Goal: Task Accomplishment & Management: Use online tool/utility

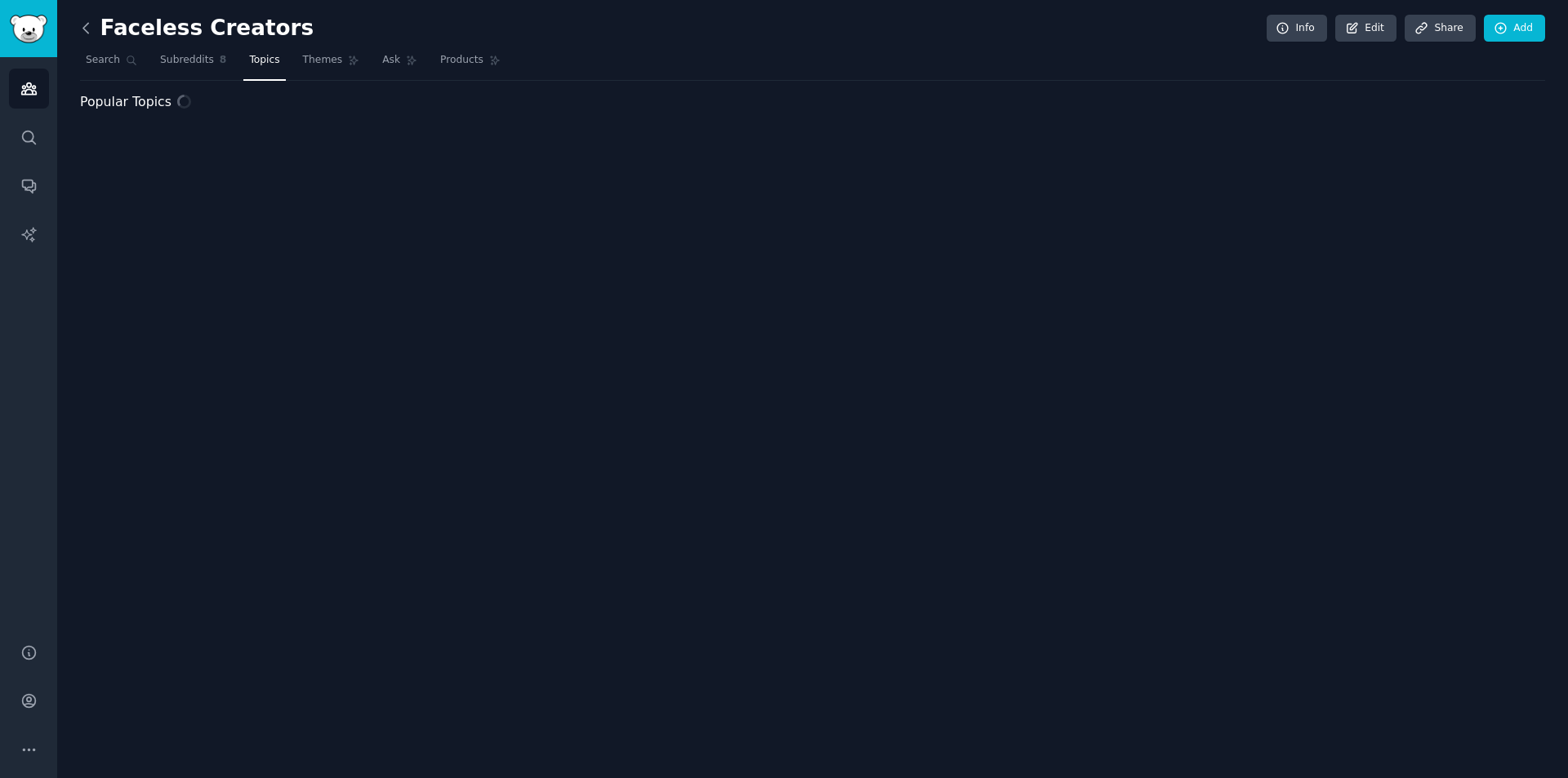
click at [76, 22] on div "Faceless Creators Info Edit Share Add Search Subreddits 8 Topics Themes Ask Pro…" at bounding box center [812, 389] width 1511 height 778
click at [92, 29] on icon at bounding box center [86, 29] width 17 height 17
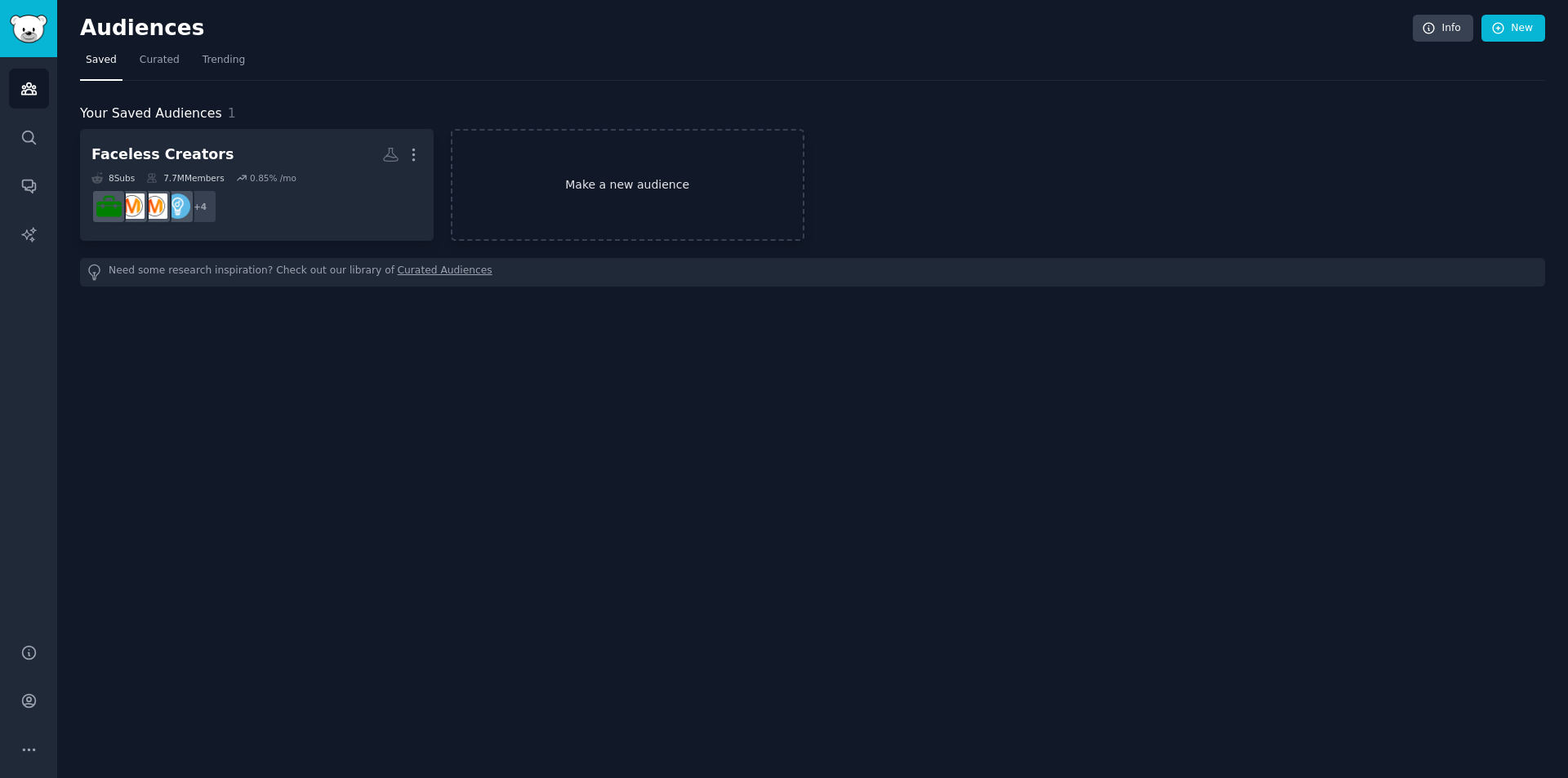
click at [549, 173] on link "Make a new audience" at bounding box center [627, 185] width 353 height 112
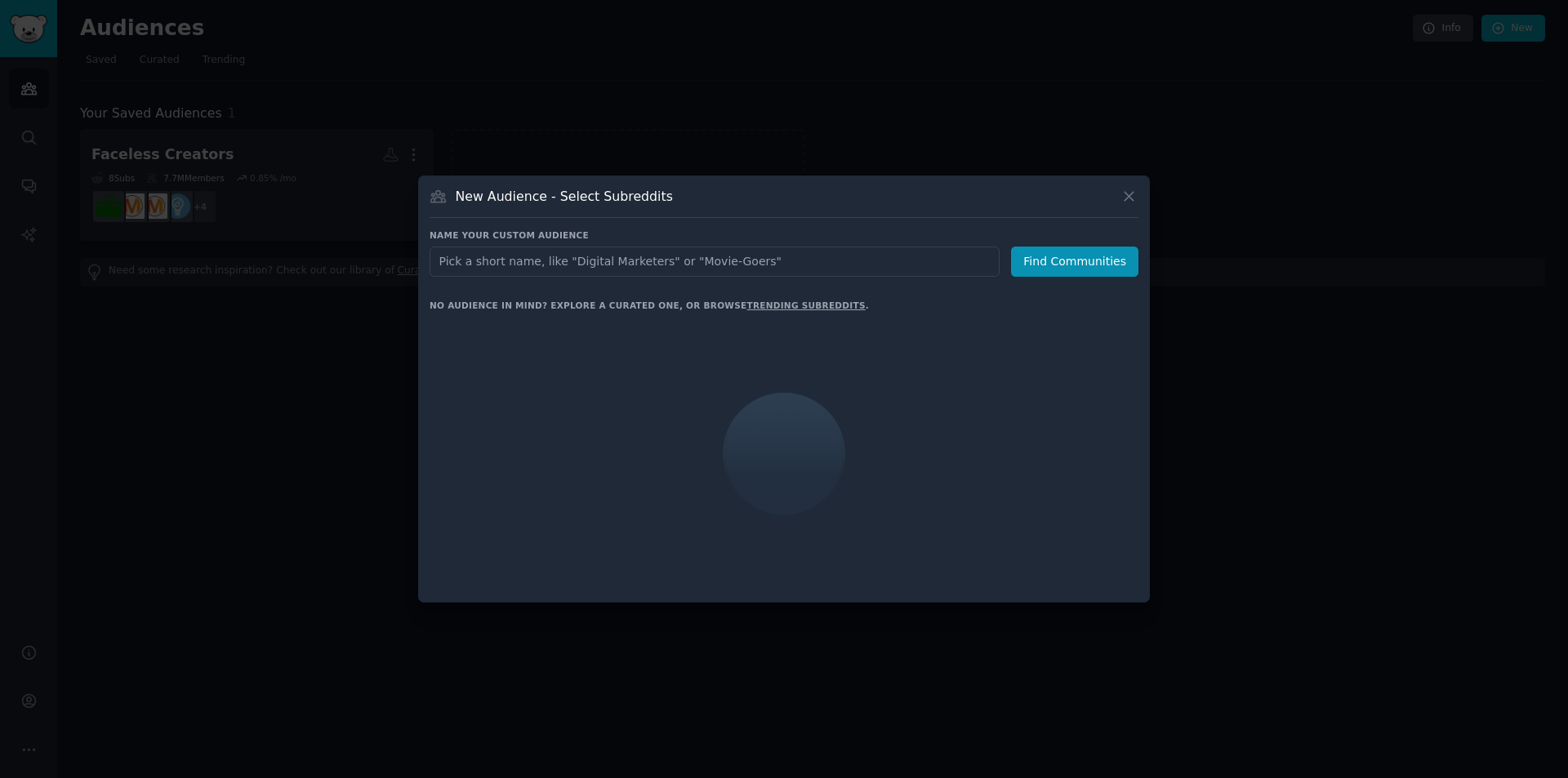
click at [576, 249] on input "text" at bounding box center [714, 261] width 570 height 30
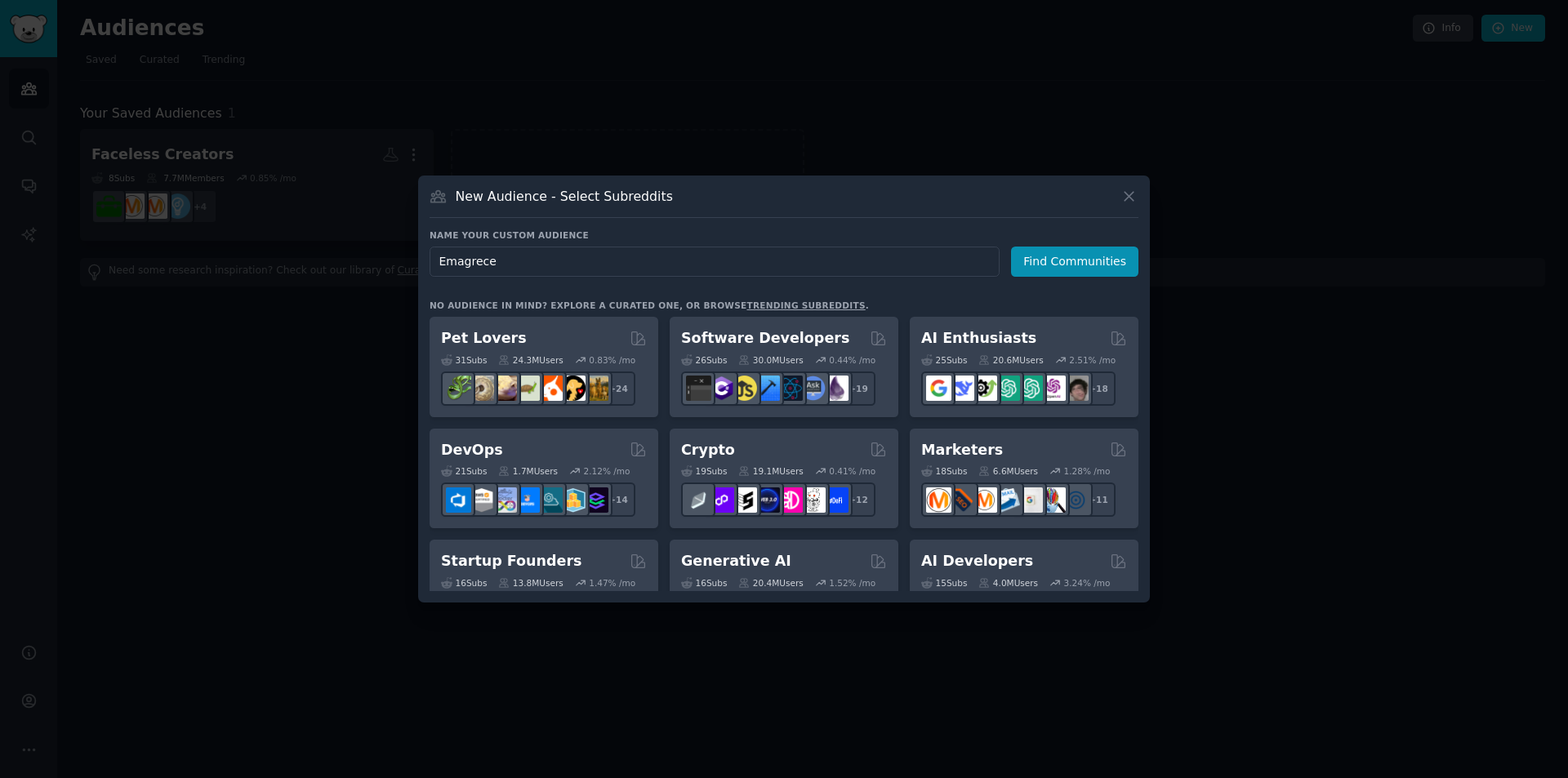
type input "Emagrec"
type input "P"
type input "WL"
click button "Find Communities" at bounding box center [1074, 261] width 128 height 30
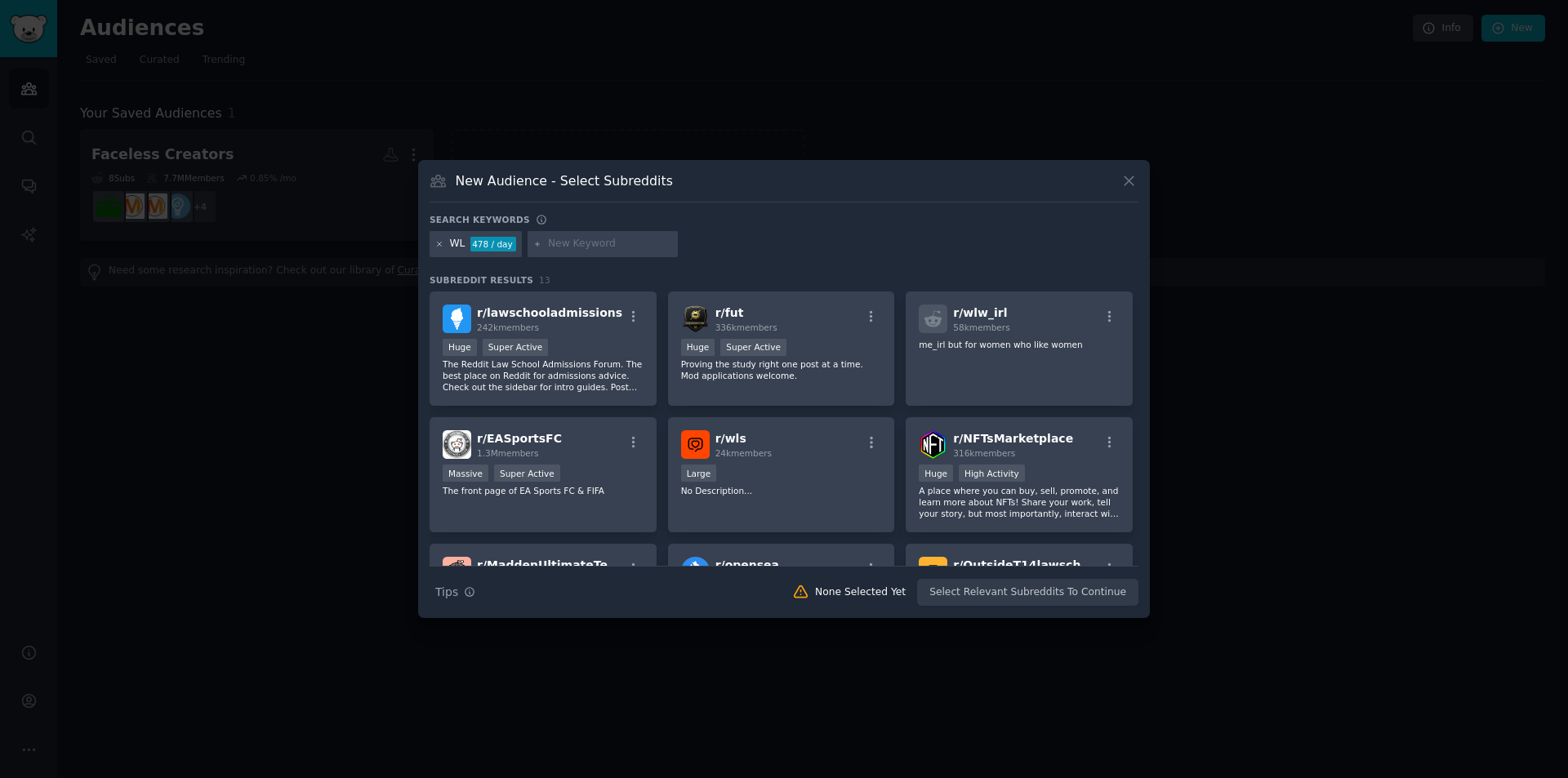
click at [436, 243] on icon at bounding box center [440, 245] width 9 height 9
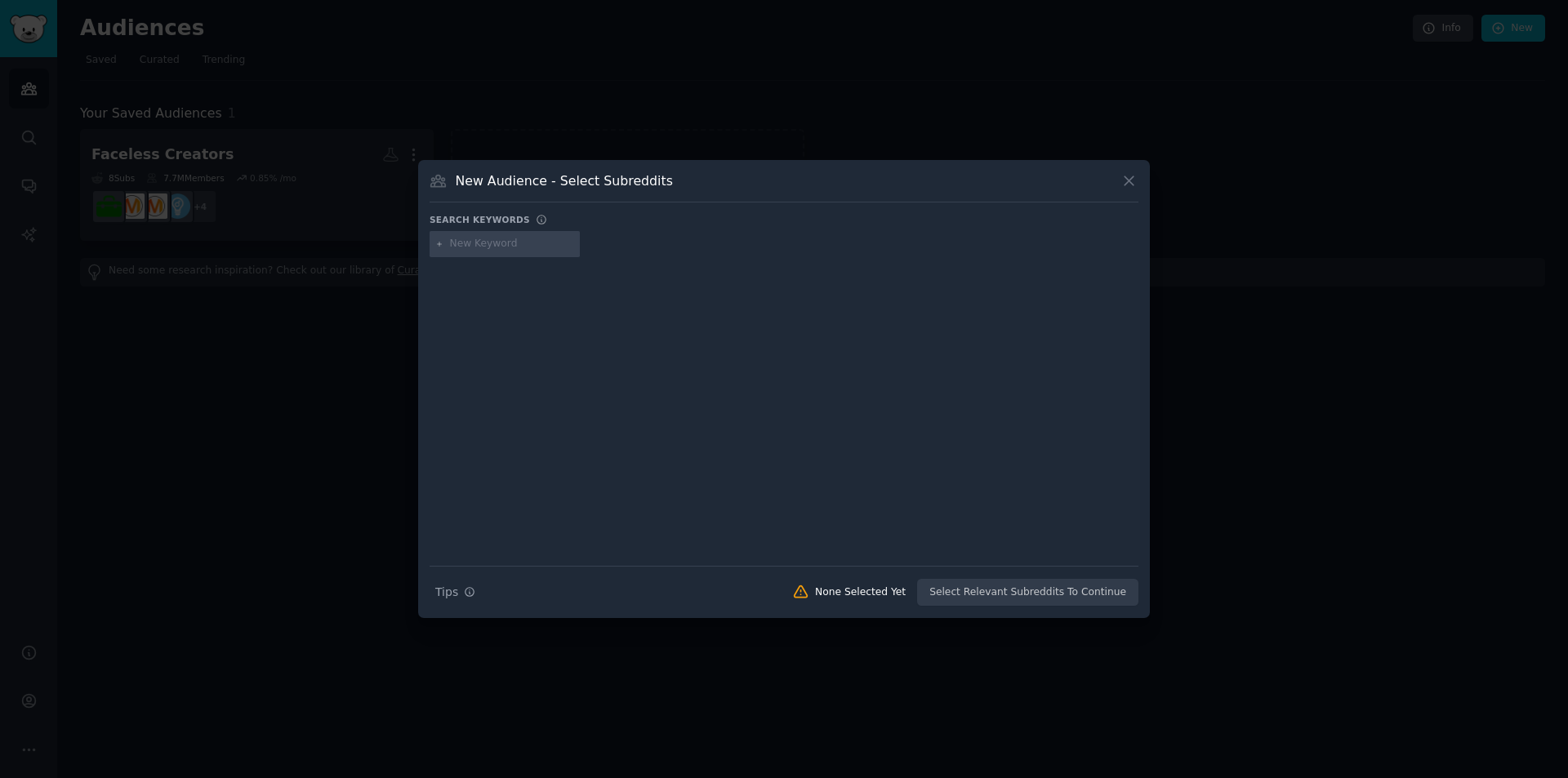
click at [491, 242] on input "text" at bounding box center [511, 244] width 124 height 15
type input "emagrecer"
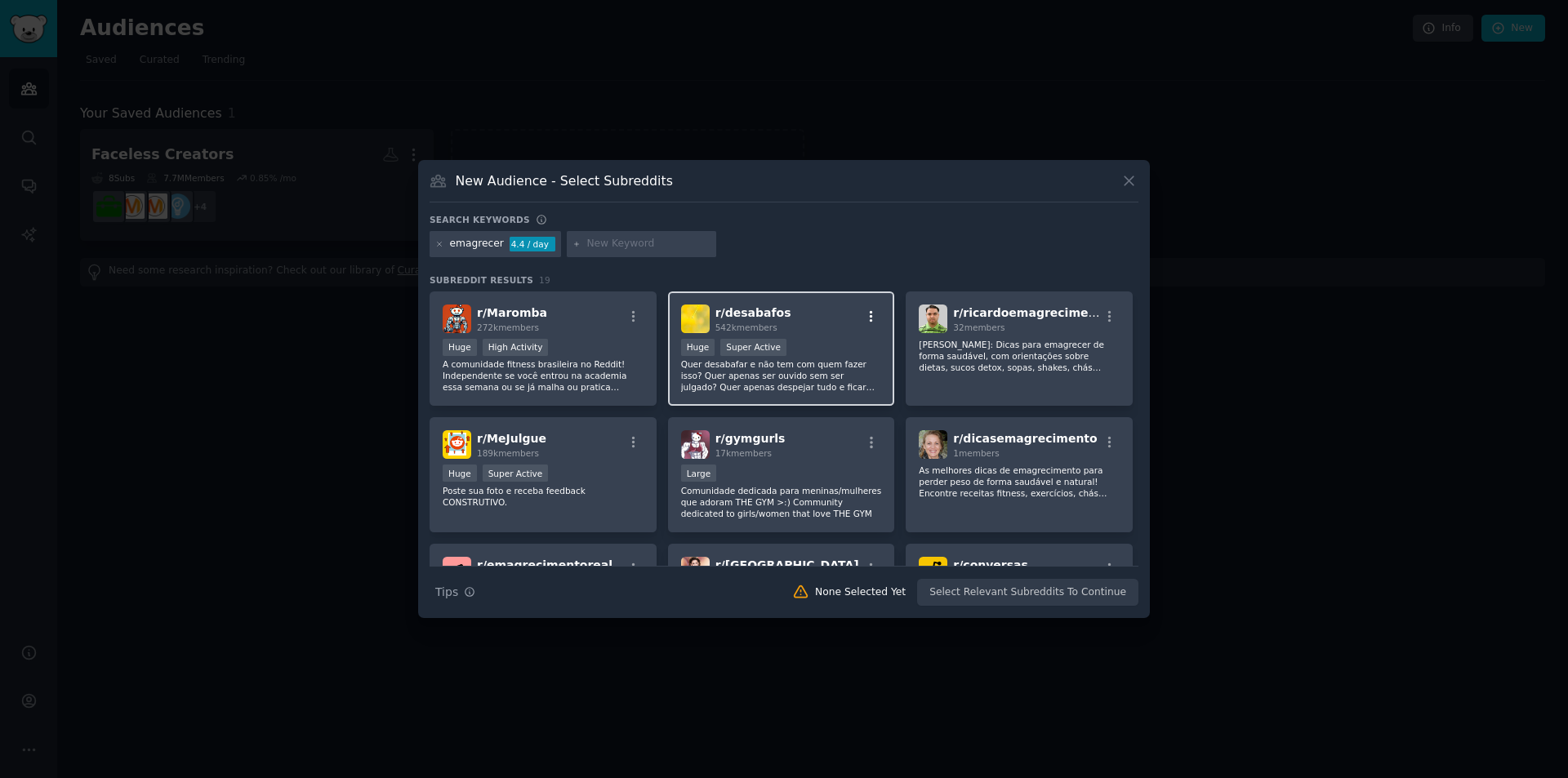
click at [874, 312] on icon "button" at bounding box center [871, 317] width 15 height 15
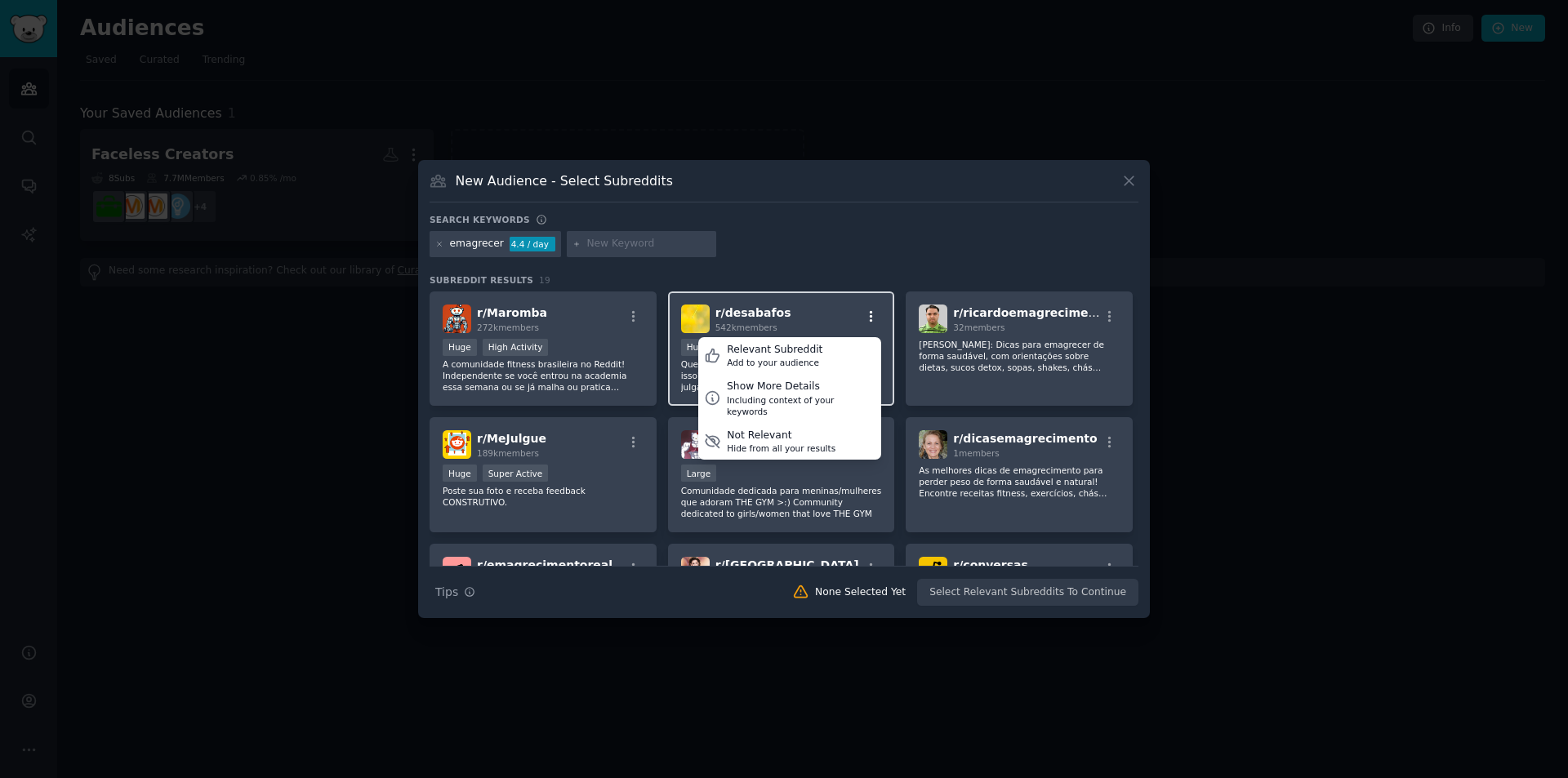
click at [874, 312] on icon "button" at bounding box center [871, 317] width 15 height 15
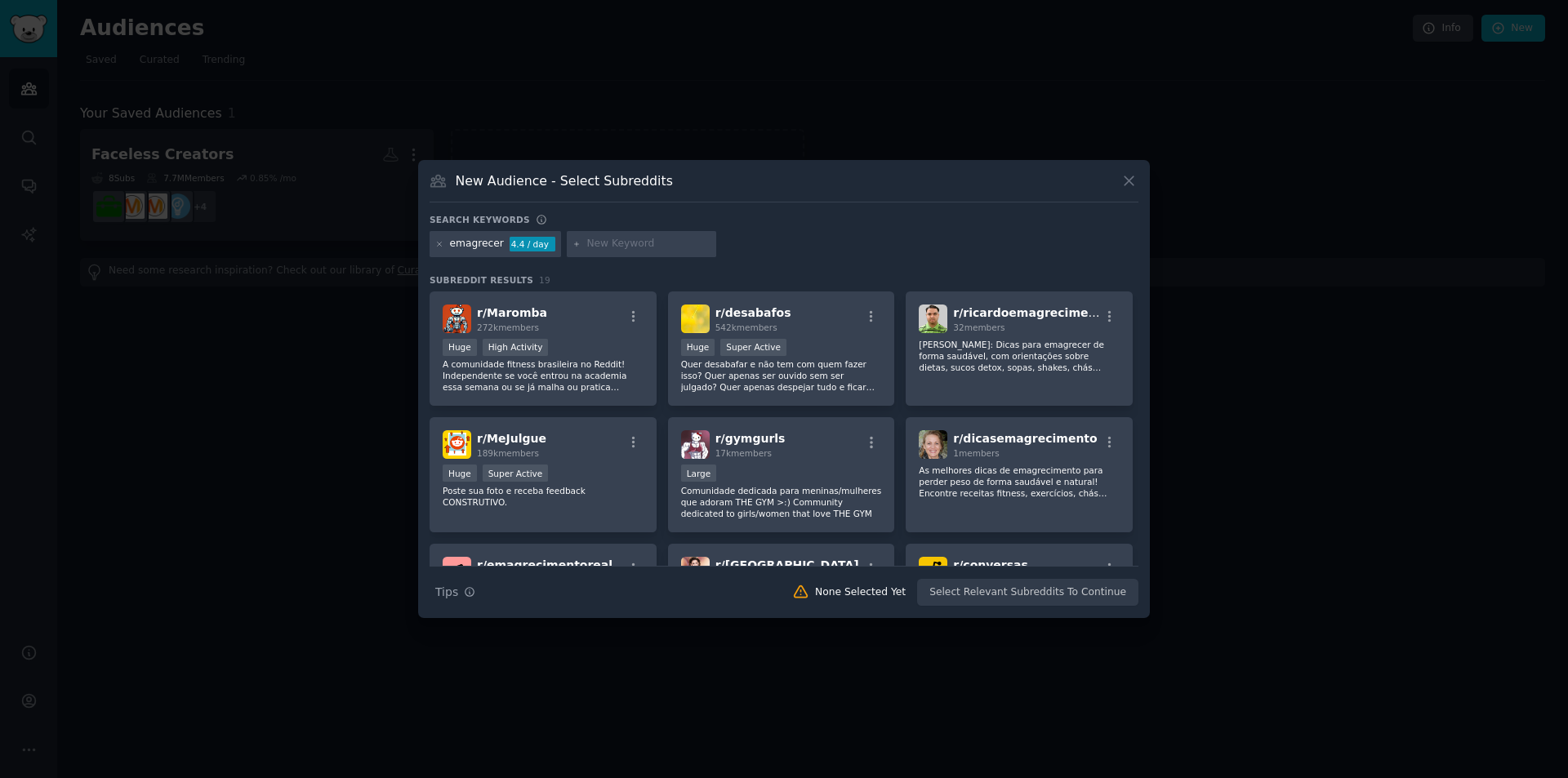
click at [849, 257] on div "emagrecer 4.4 / day" at bounding box center [784, 246] width 709 height 32
click at [757, 314] on span "r/ desabafos" at bounding box center [753, 312] width 76 height 13
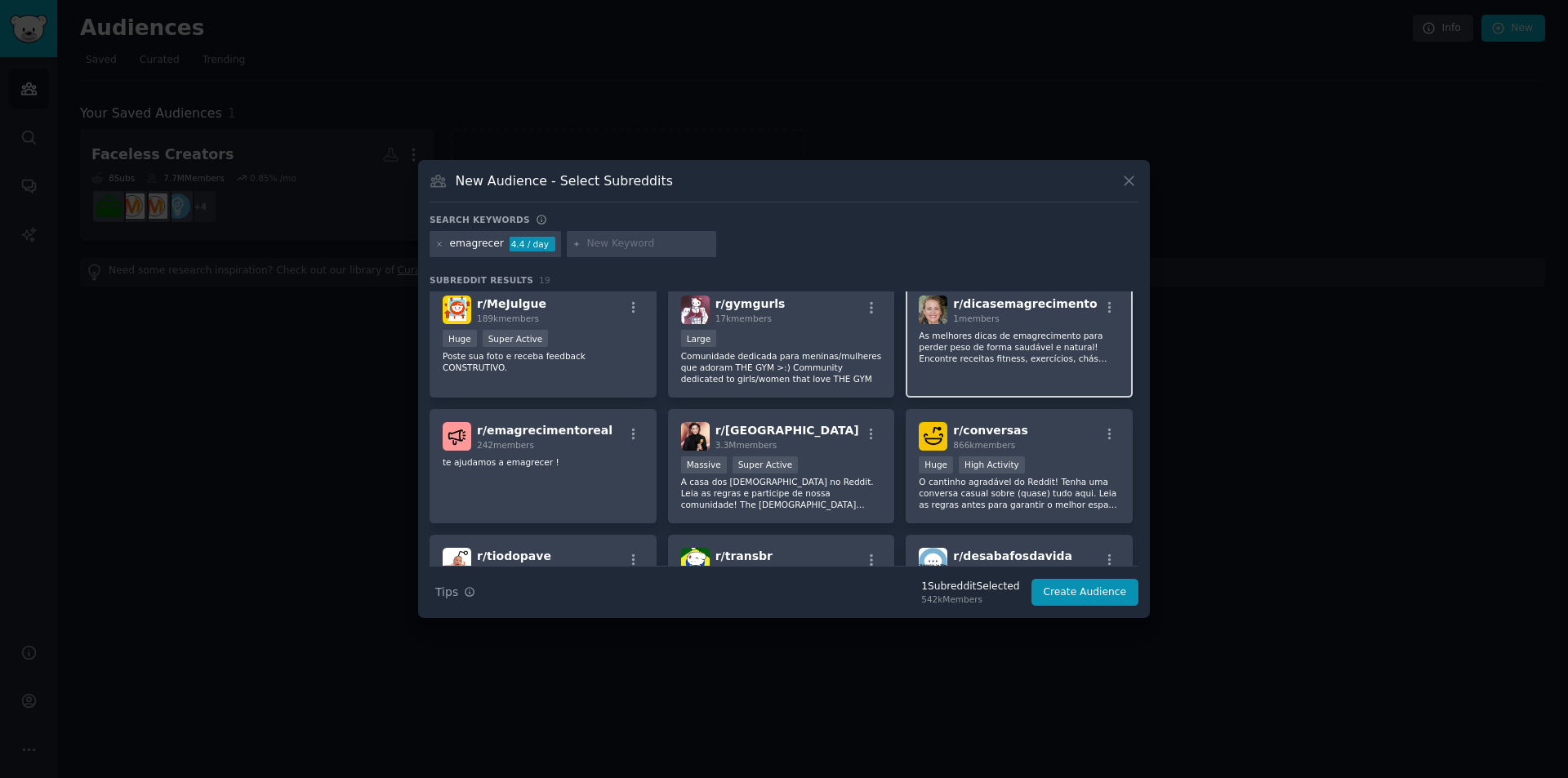
scroll to position [163, 0]
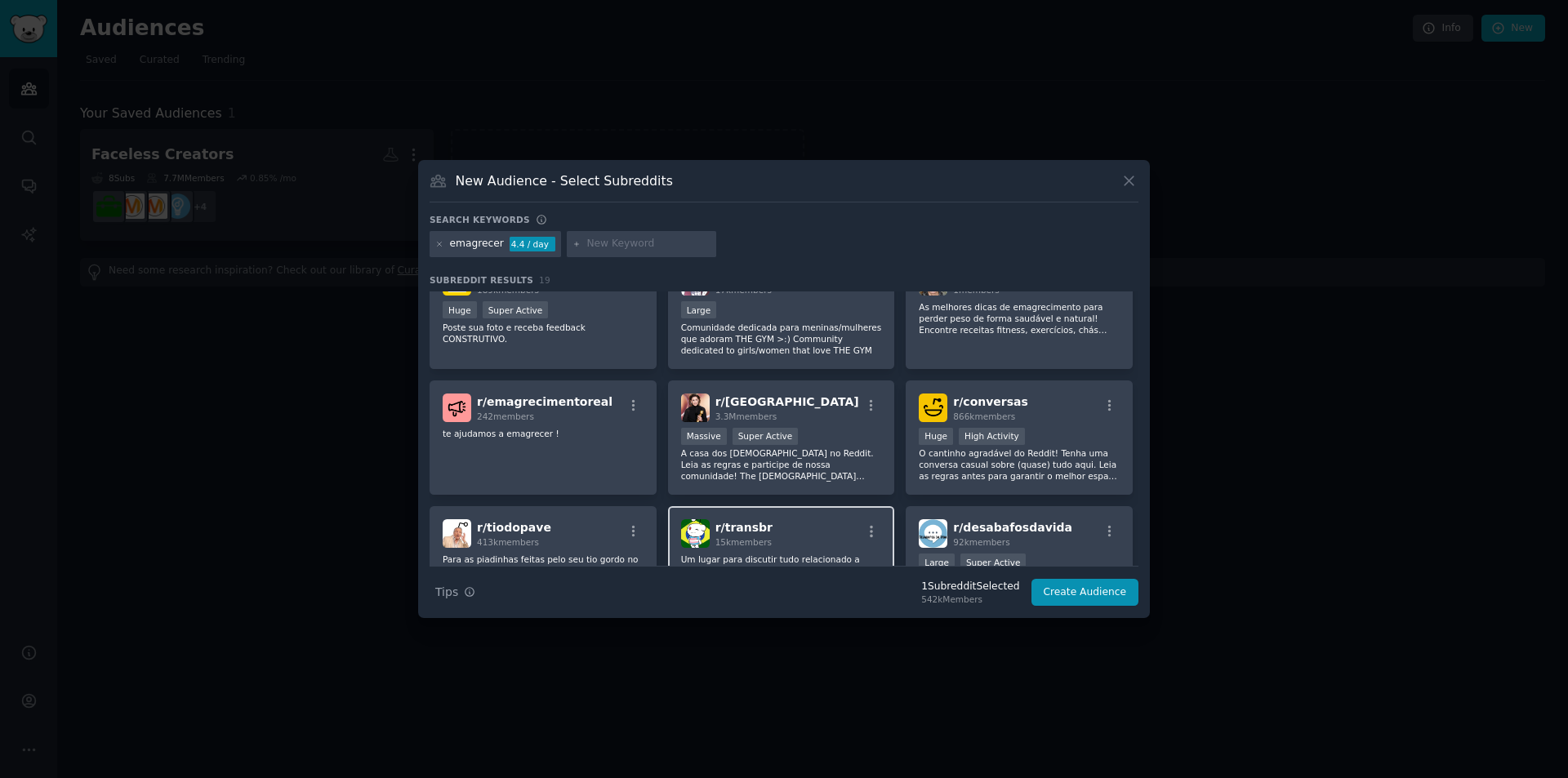
drag, startPoint x: 870, startPoint y: 453, endPoint x: 862, endPoint y: 512, distance: 59.5
click at [866, 491] on div "r/ [GEOGRAPHIC_DATA] 3.3M members Massive Super Active A casa dos [DEMOGRAPHIC_…" at bounding box center [782, 437] width 227 height 115
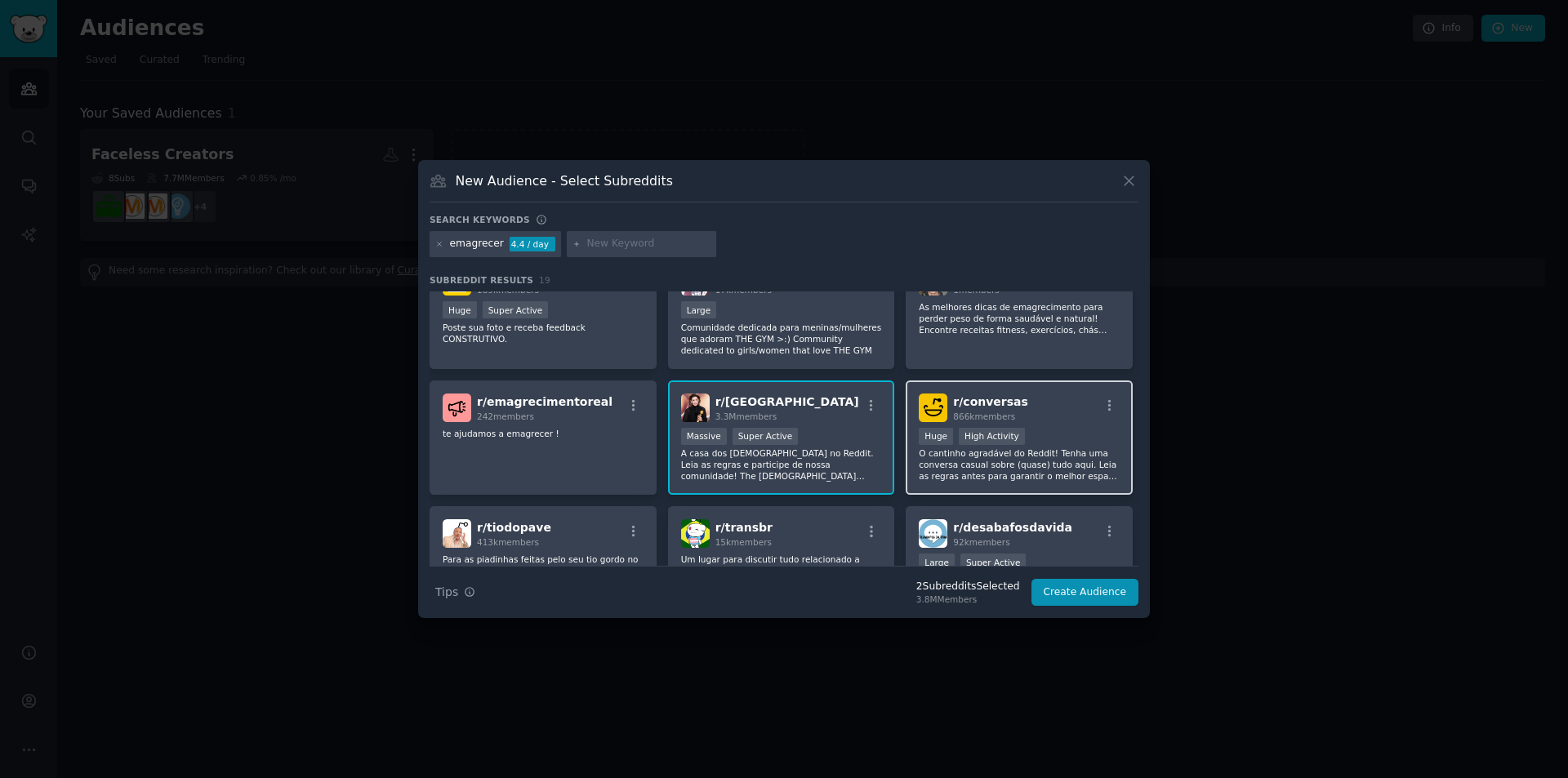
click at [932, 465] on p "O cantinho agradável do Reddit! Tenha uma conversa casual sobre (quase) tudo aq…" at bounding box center [1019, 465] width 200 height 35
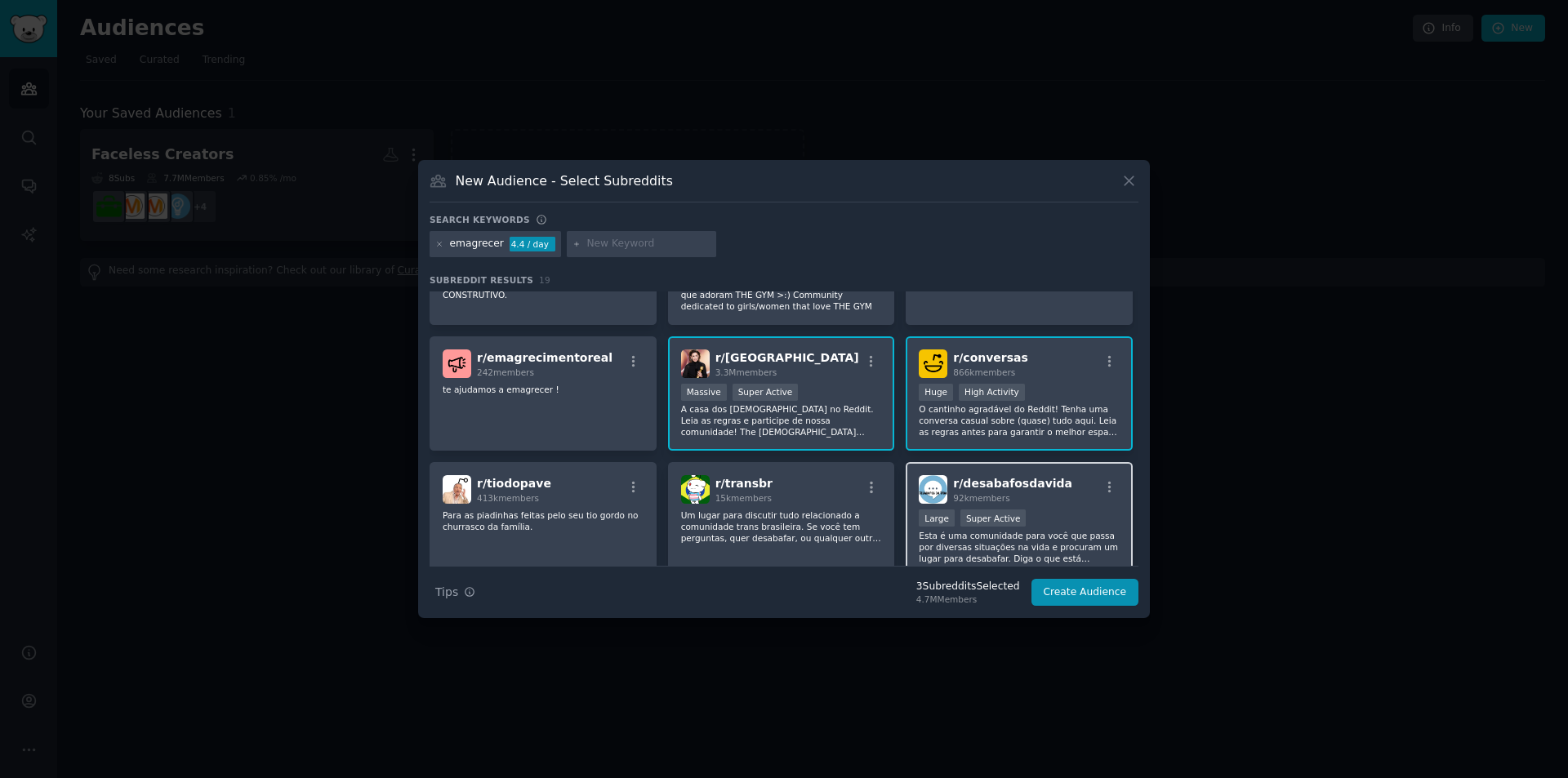
scroll to position [245, 0]
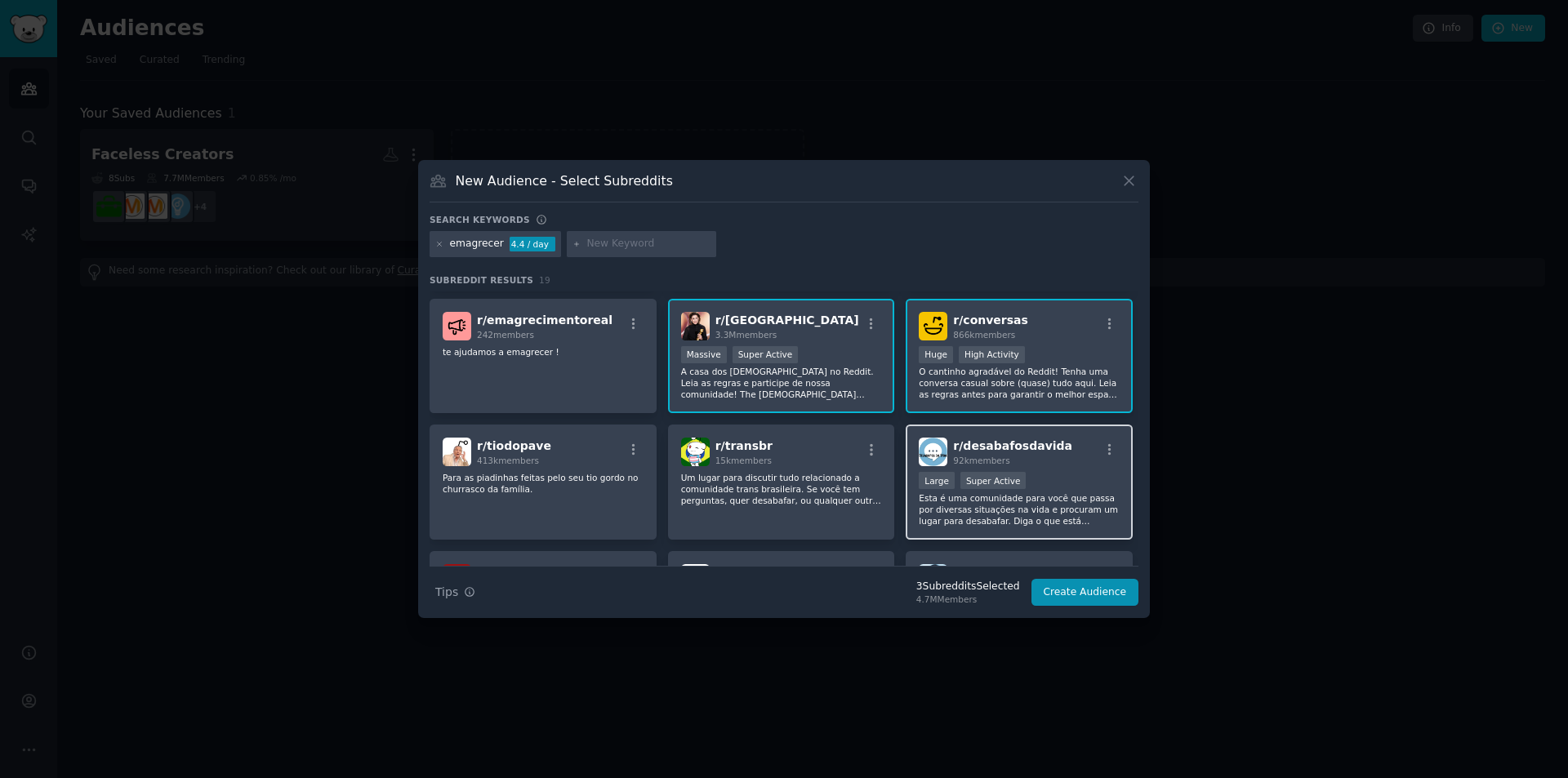
click at [1085, 459] on div "r/ desabafosdavida 92k members" at bounding box center [1019, 451] width 200 height 29
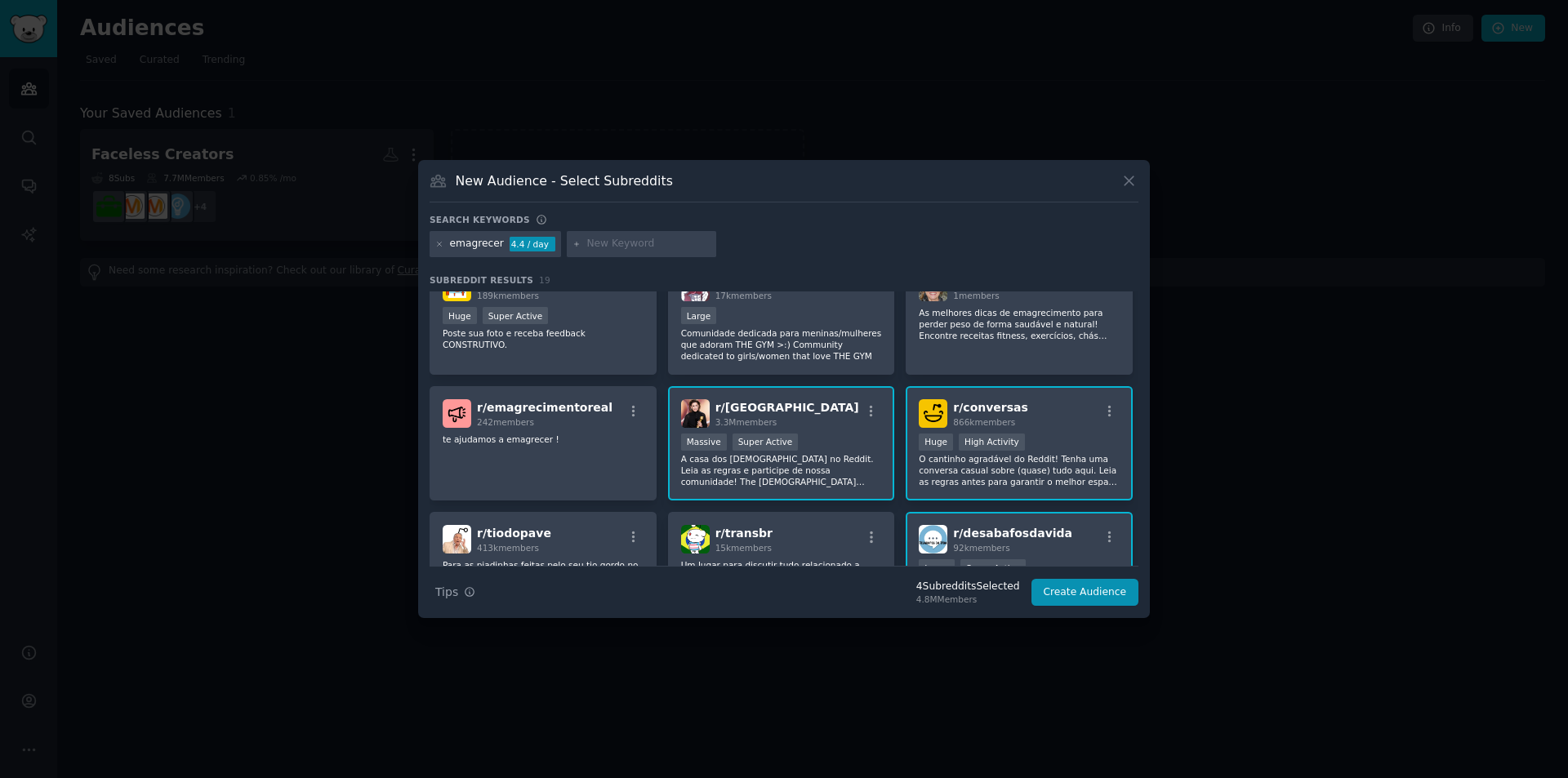
scroll to position [0, 0]
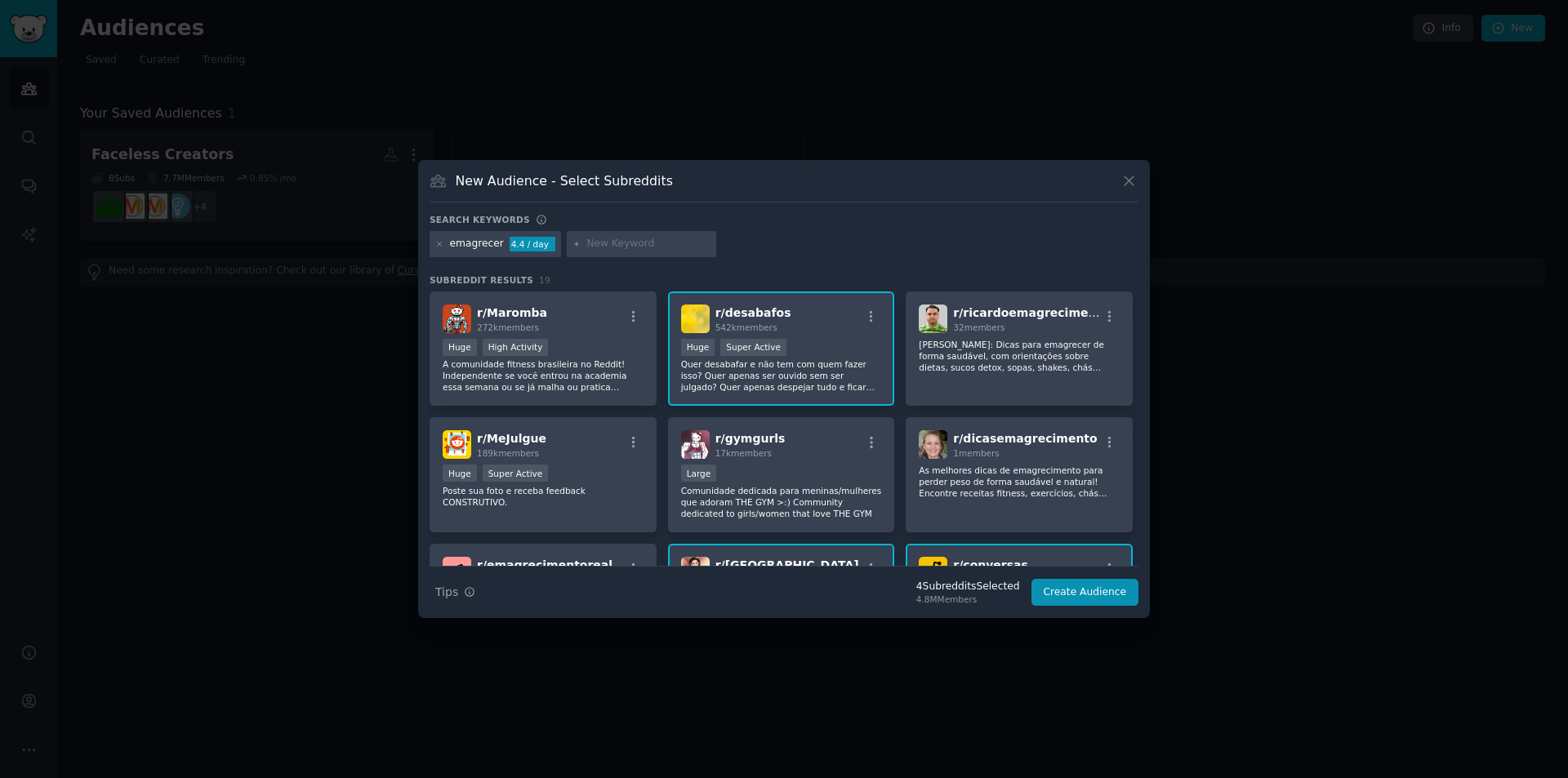
click at [442, 241] on icon at bounding box center [440, 245] width 9 height 9
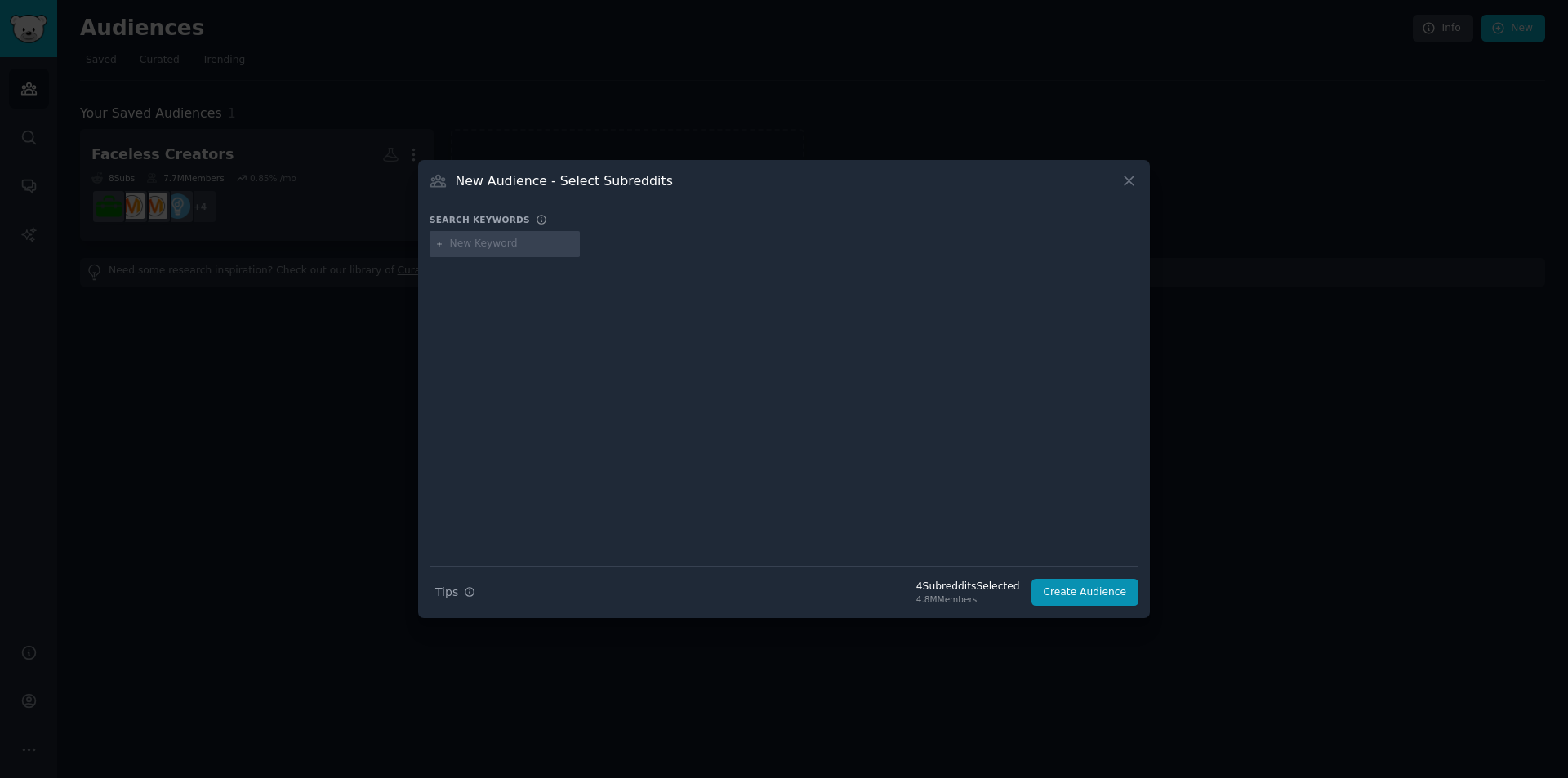
click at [532, 245] on input "text" at bounding box center [511, 244] width 124 height 15
type input "gorda"
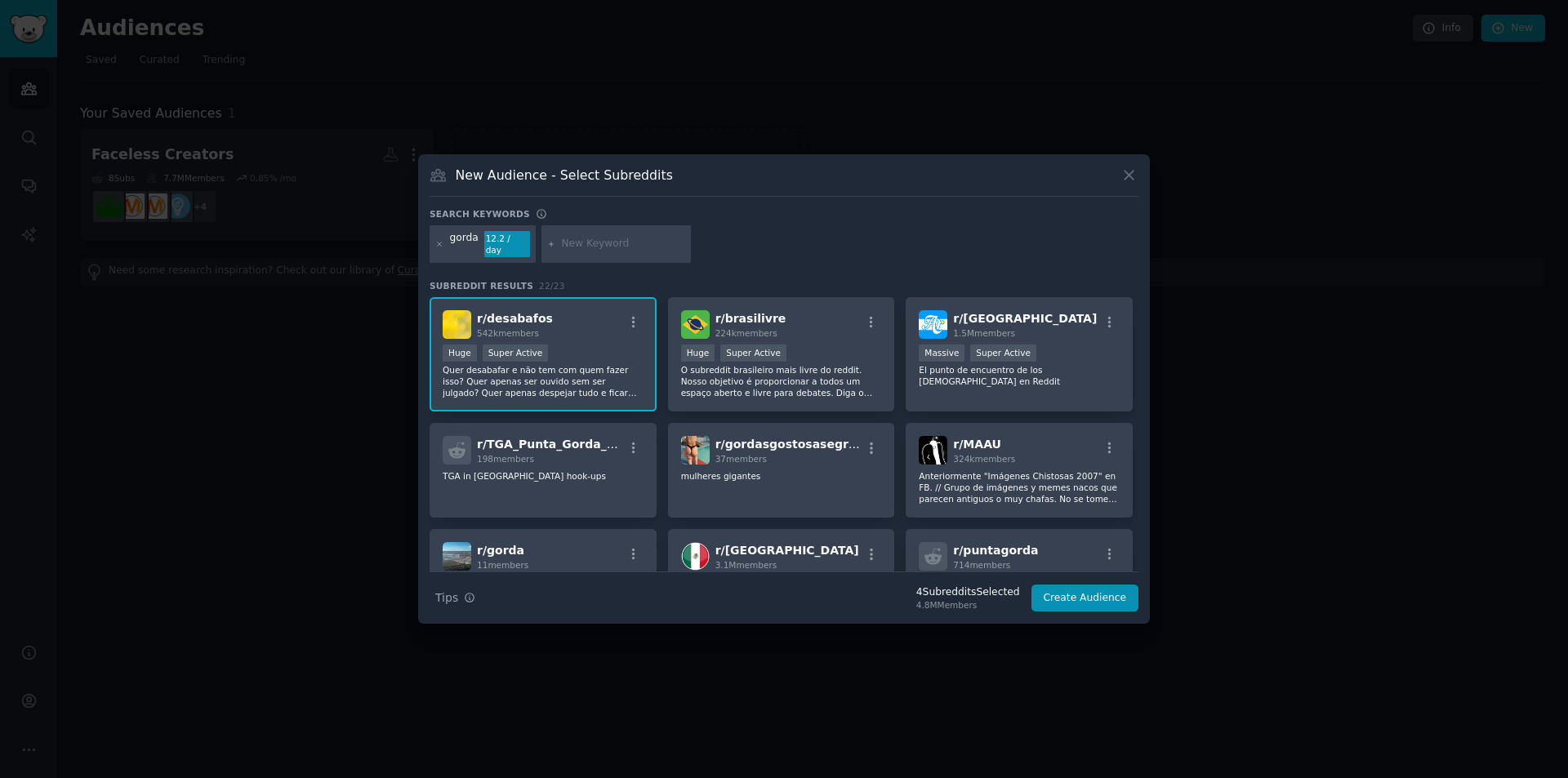
click at [779, 364] on p "O subreddit brasileiro mais livre do reddit. Nosso objetivo é proporcionar a to…" at bounding box center [781, 382] width 200 height 35
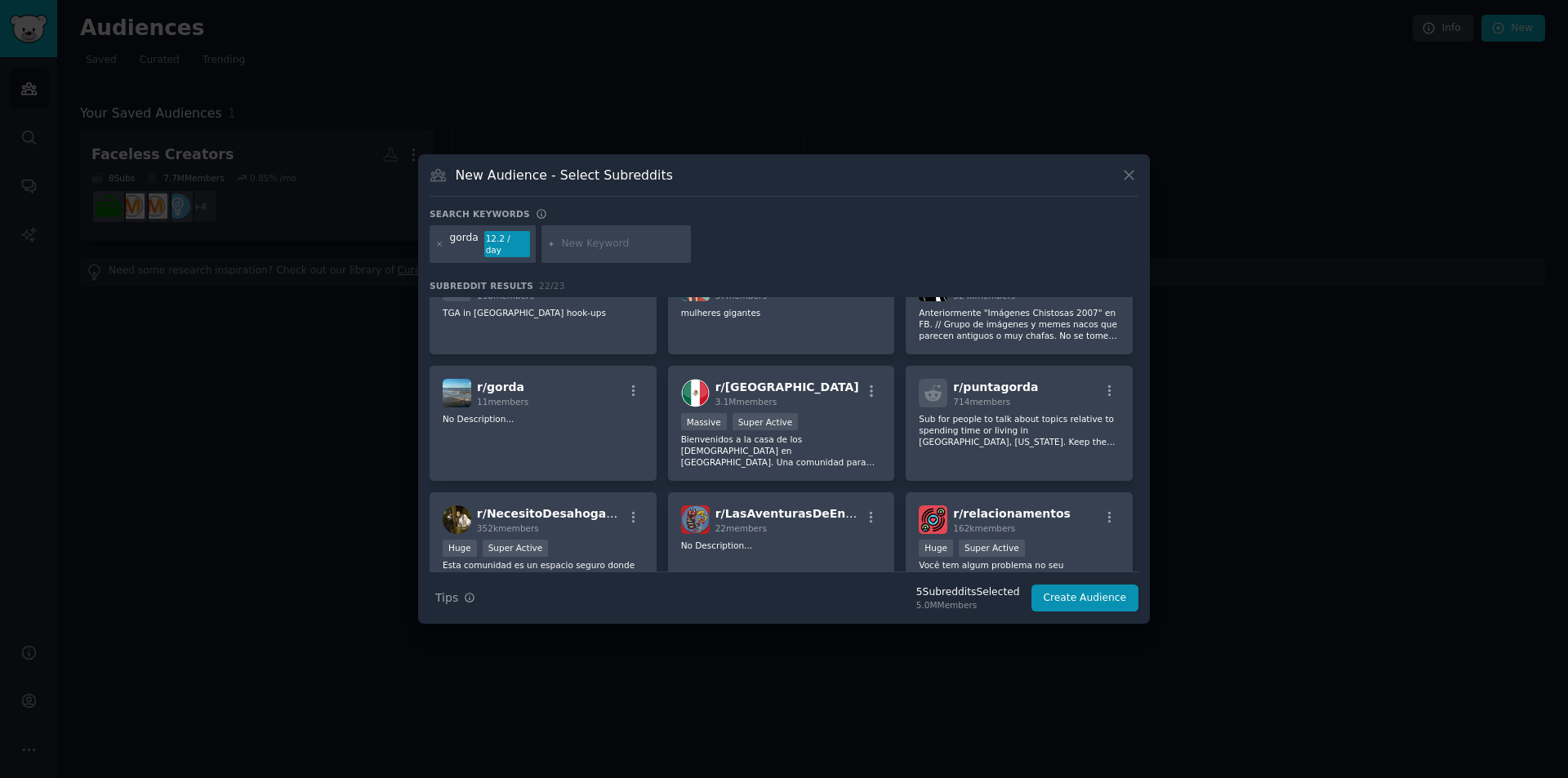
scroll to position [245, 0]
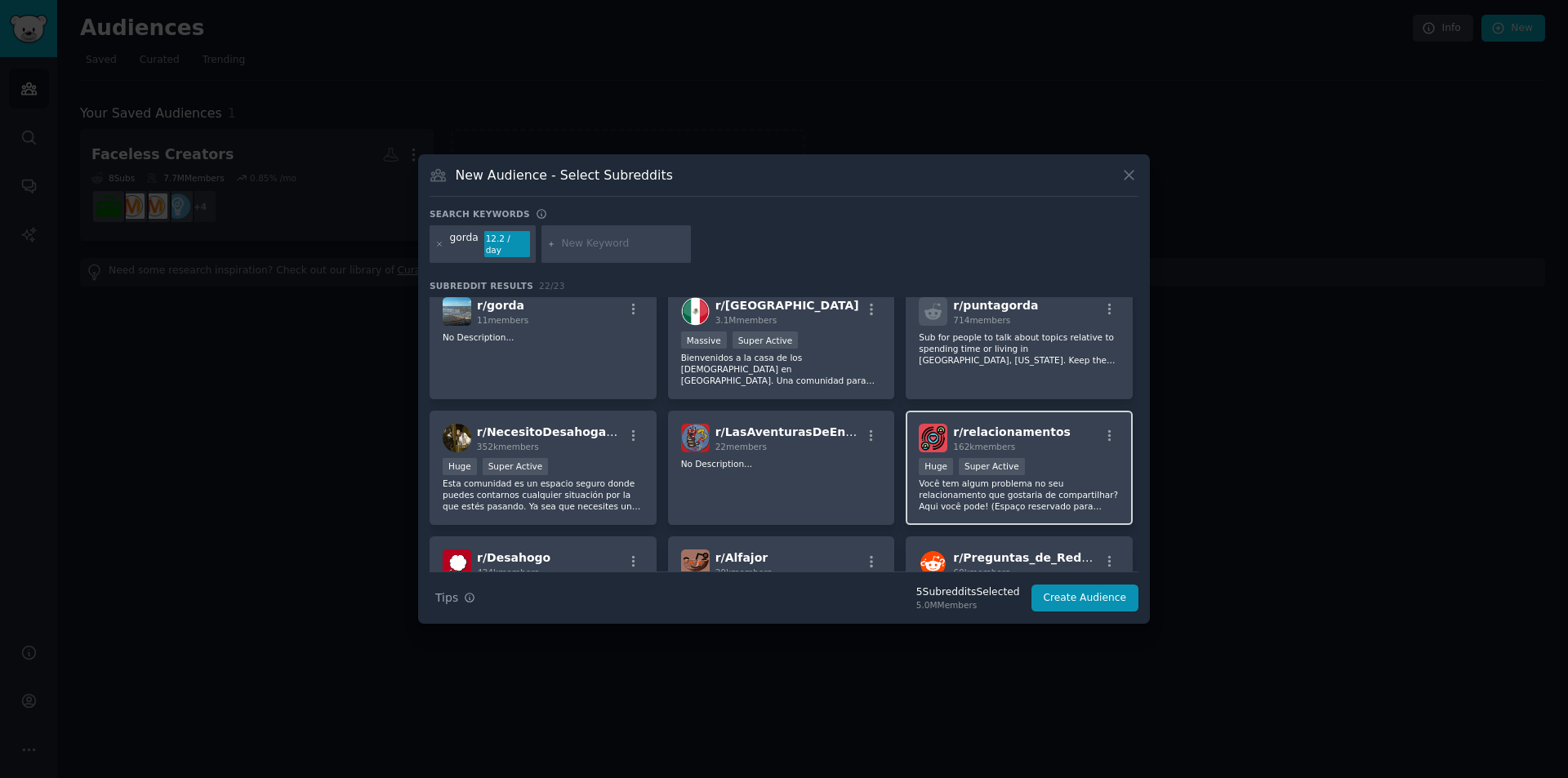
click at [1044, 441] on div "162k members" at bounding box center [1011, 446] width 117 height 11
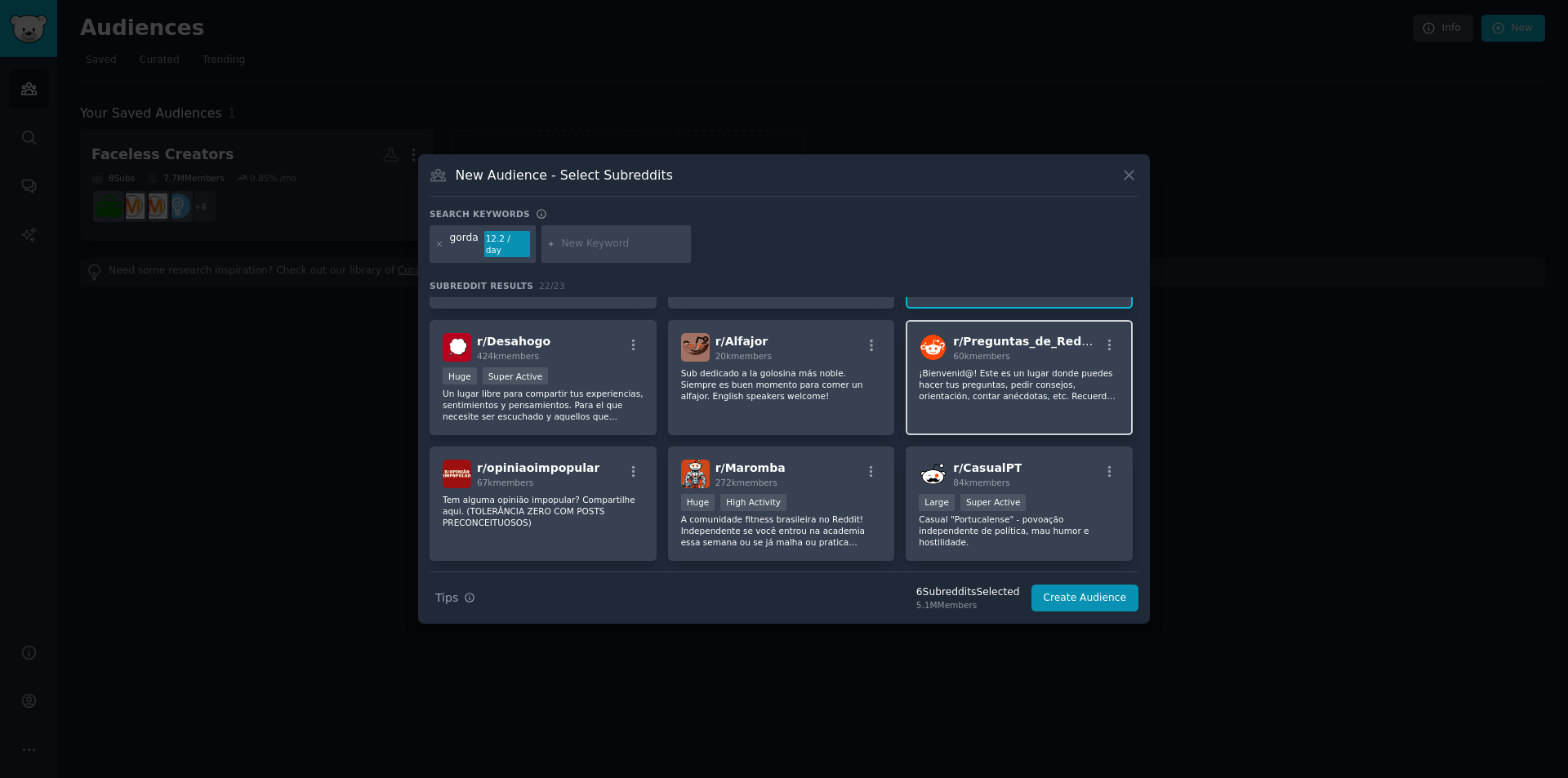
scroll to position [490, 0]
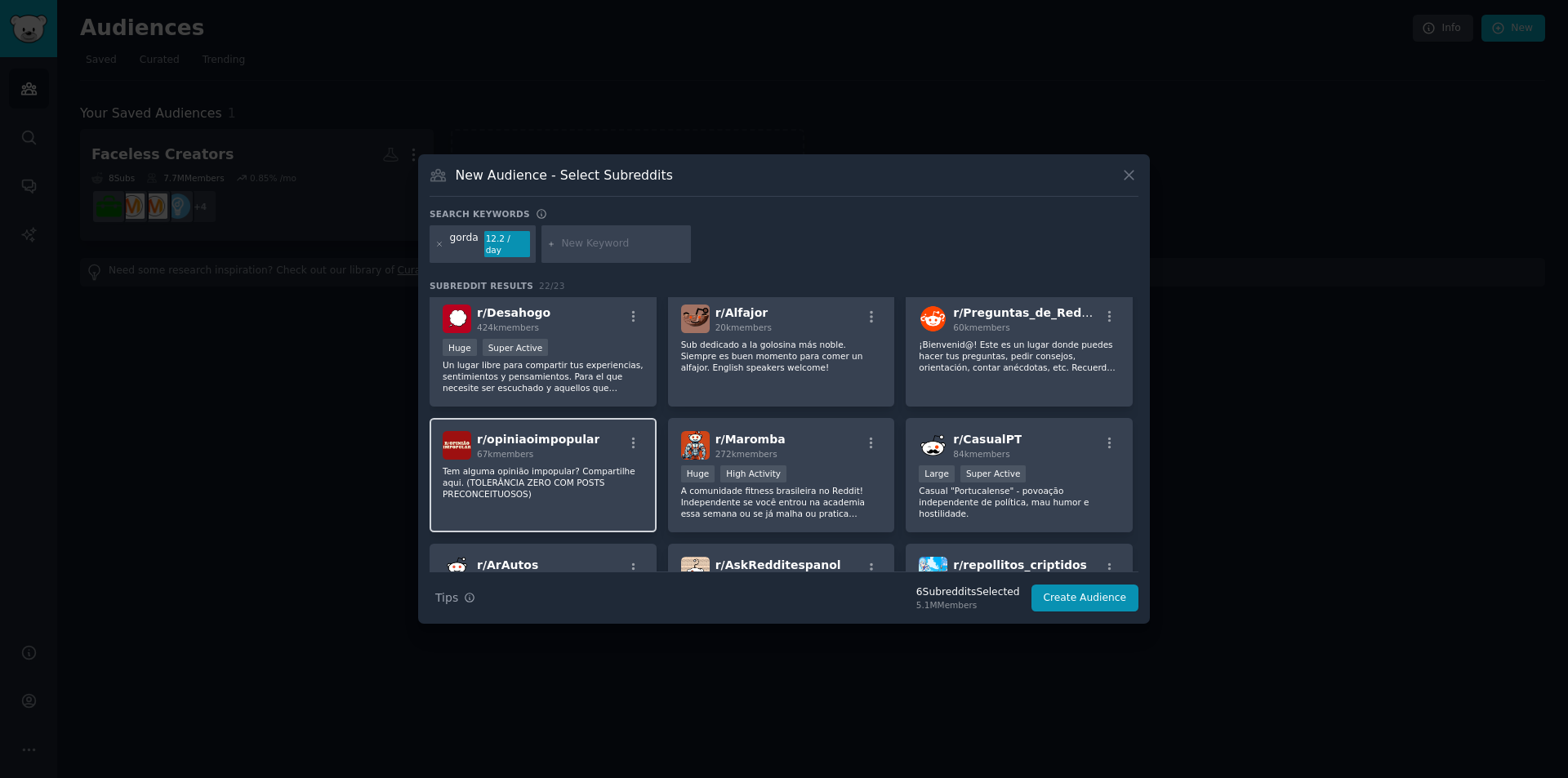
click at [603, 431] on div "r/ opiniaoimpopular 67k members" at bounding box center [542, 445] width 200 height 29
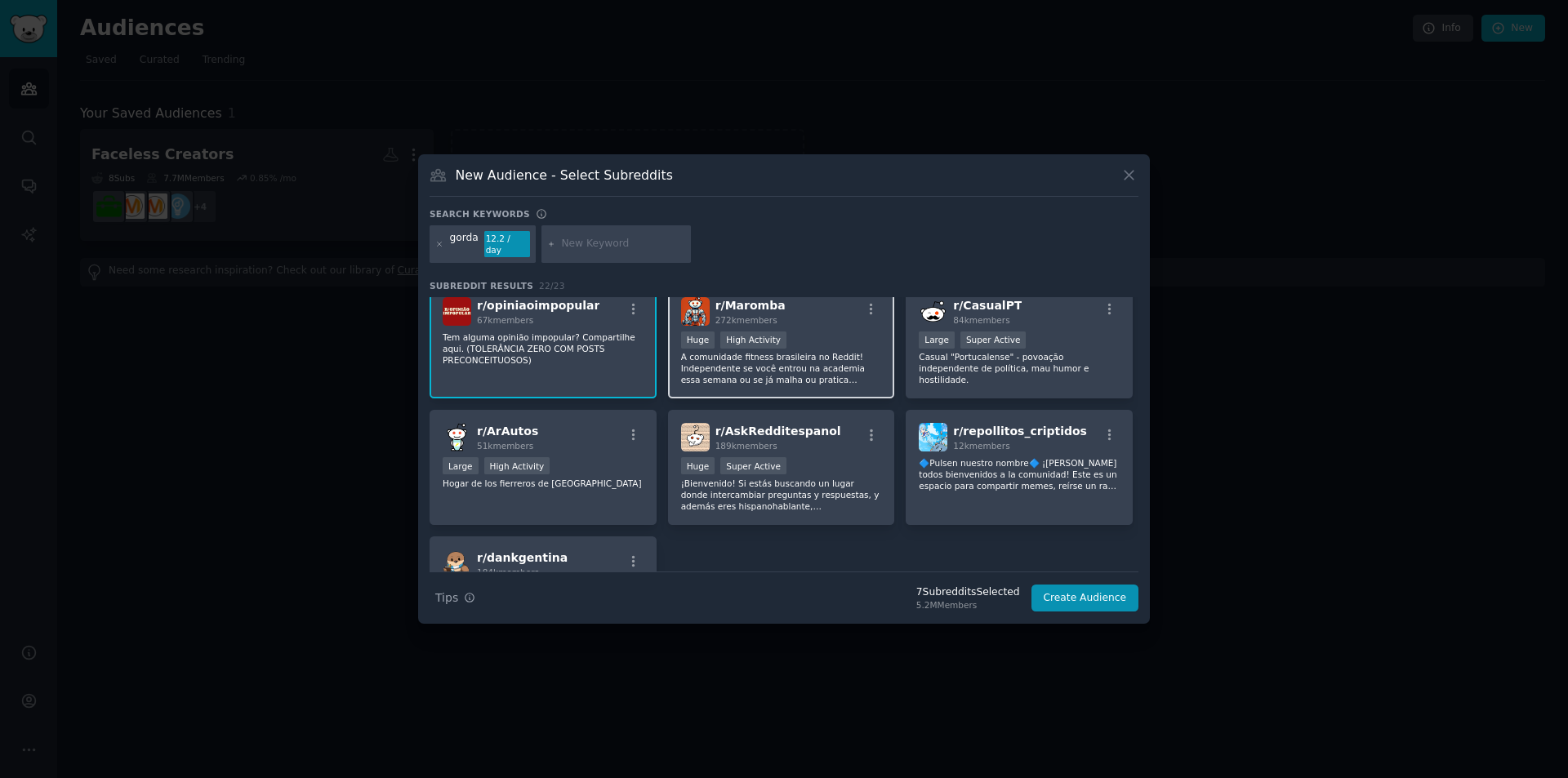
scroll to position [653, 0]
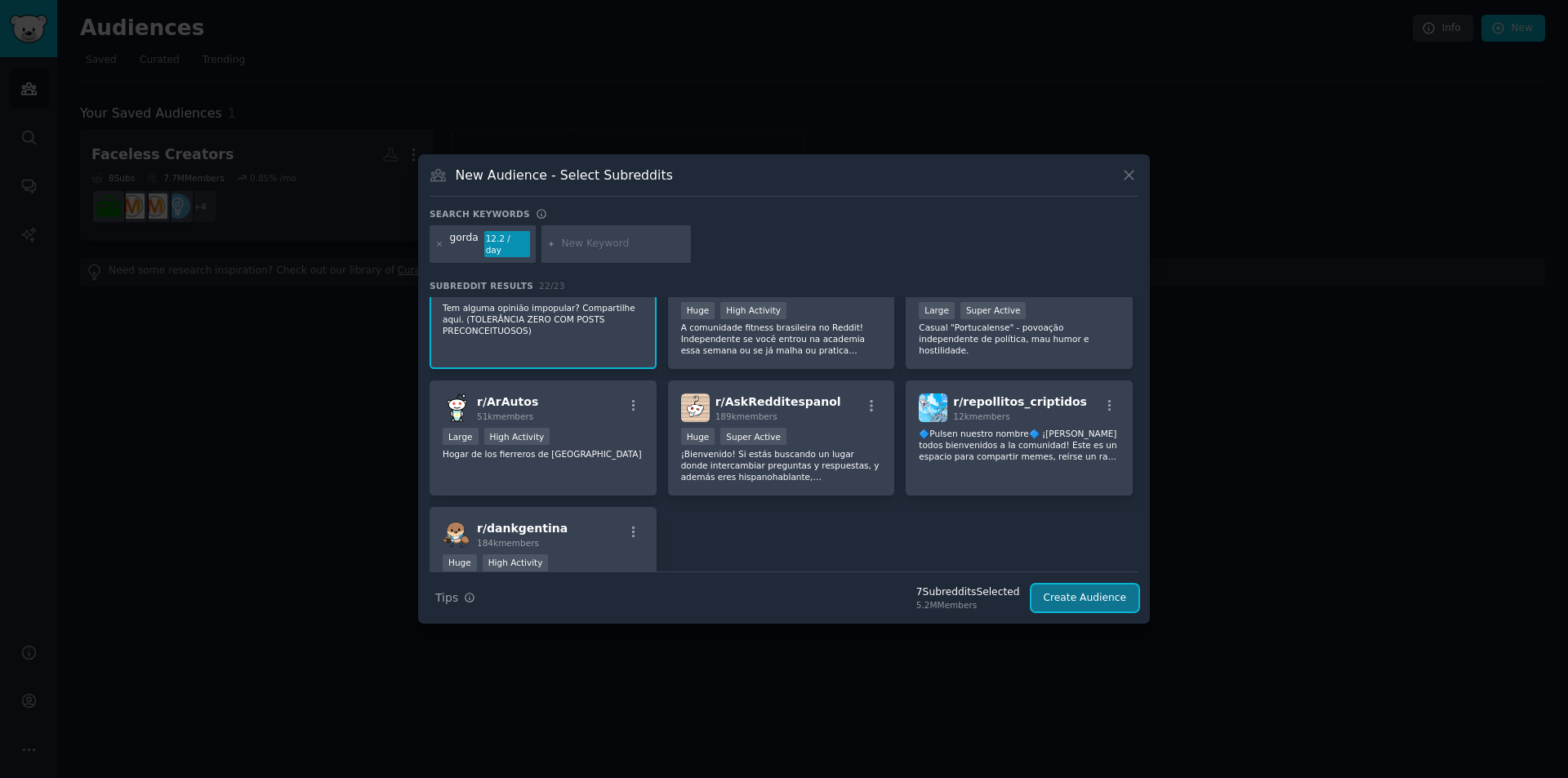
click at [1099, 600] on button "Create Audience" at bounding box center [1085, 598] width 108 height 28
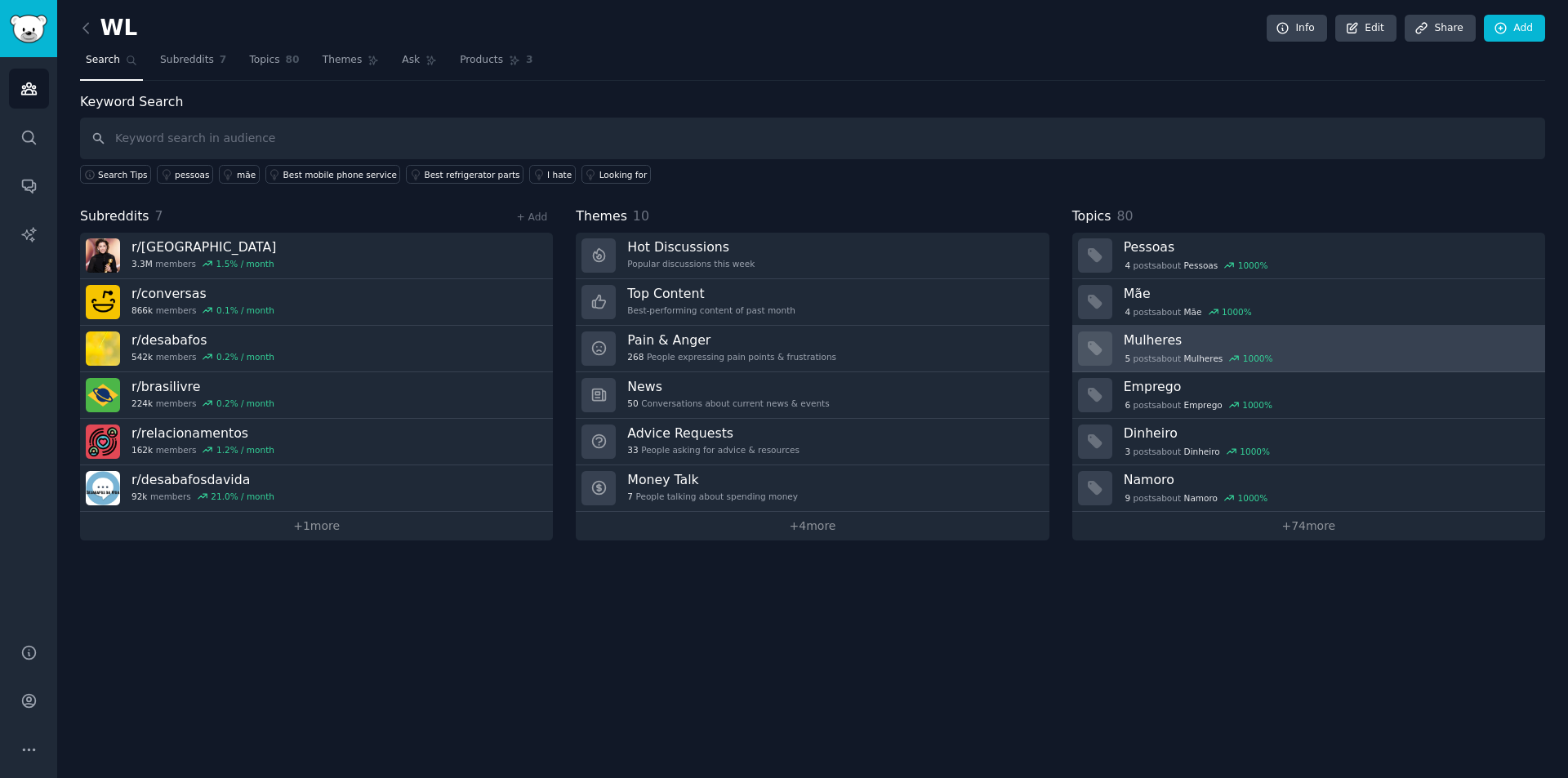
click at [1314, 347] on h3 "Mulheres" at bounding box center [1329, 340] width 410 height 17
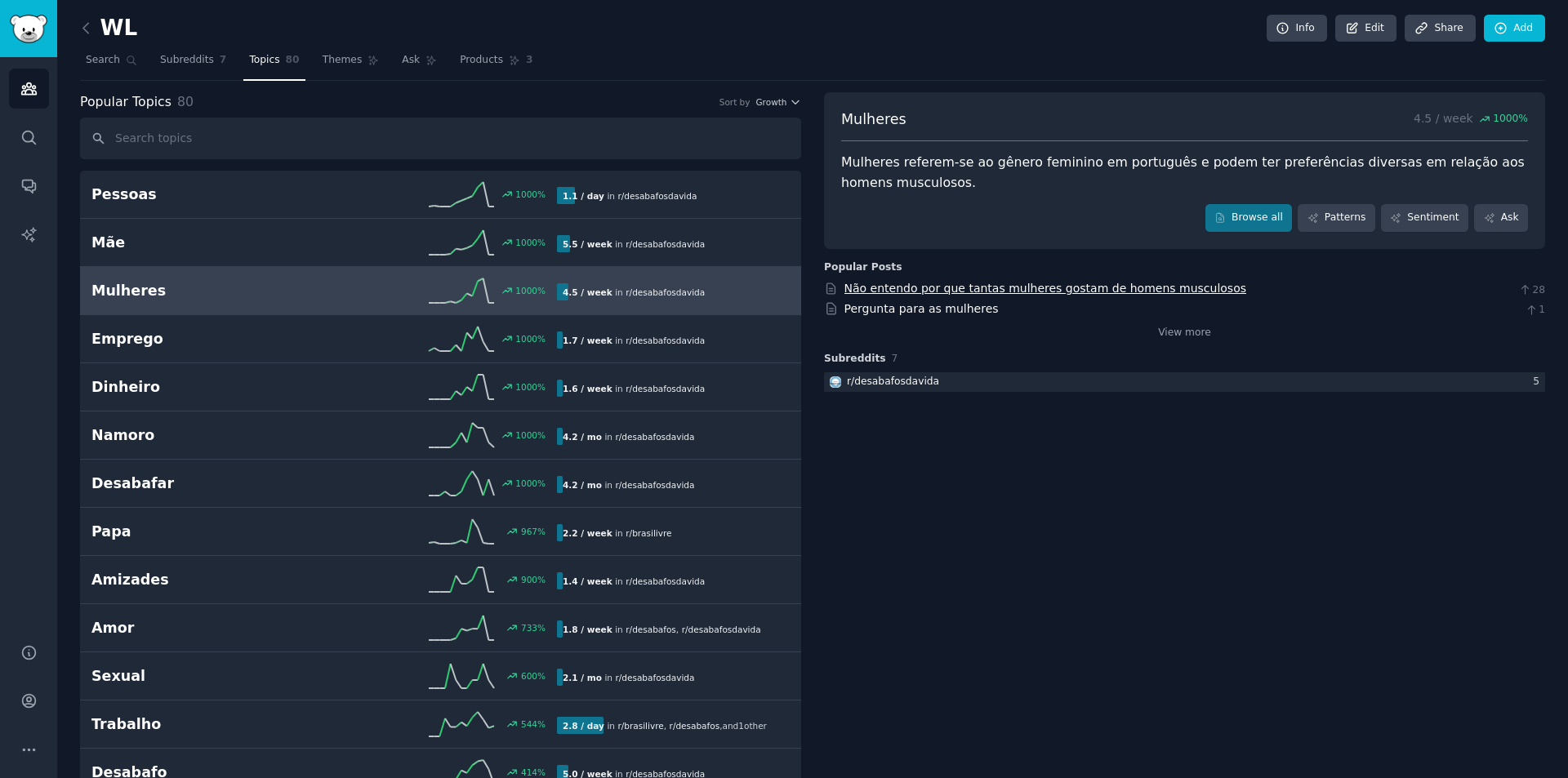
click at [1124, 291] on link "Não entendo por que tantas mulheres gostam de homens musculosos" at bounding box center [1046, 288] width 403 height 13
